Goal: Navigation & Orientation: Find specific page/section

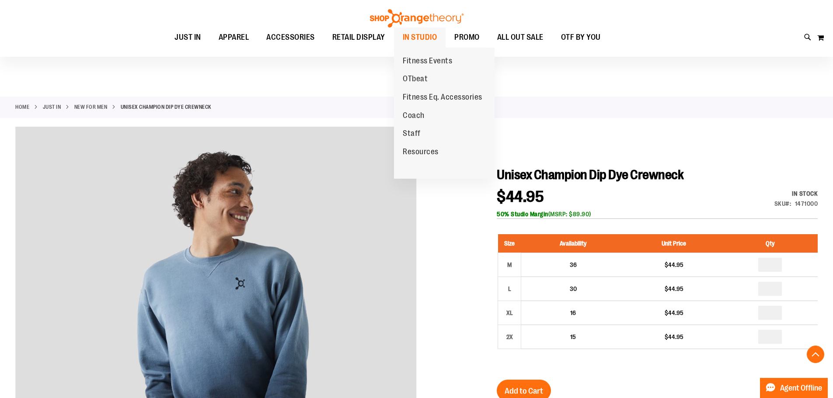
scroll to position [524, 0]
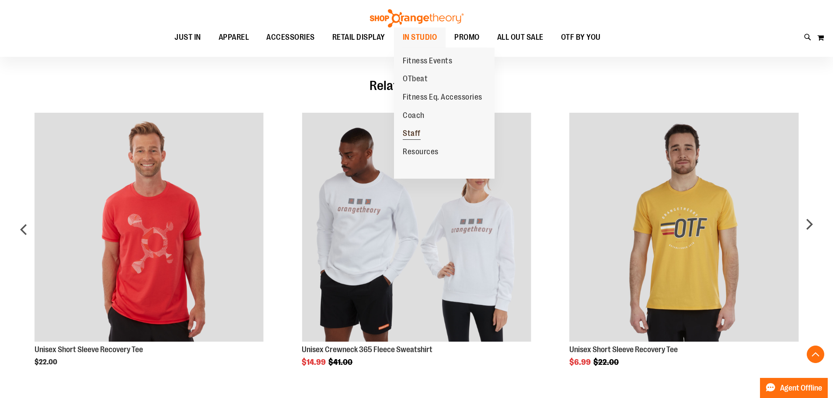
click at [416, 135] on span "Staff" at bounding box center [412, 134] width 18 height 11
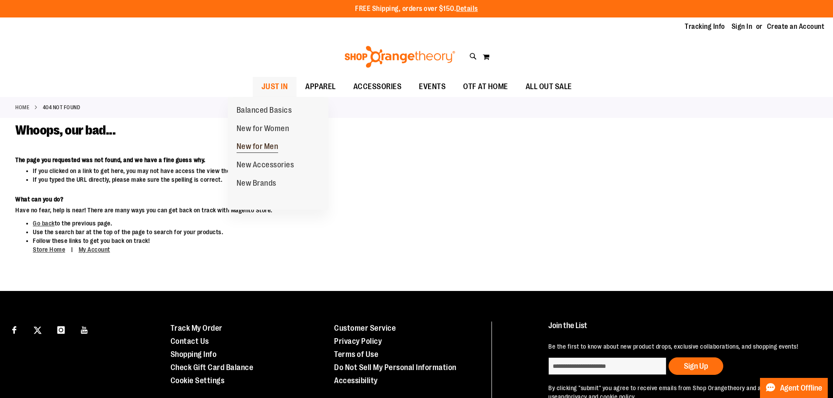
click at [277, 149] on span "New for Men" at bounding box center [257, 147] width 42 height 11
